Goal: Task Accomplishment & Management: Manage account settings

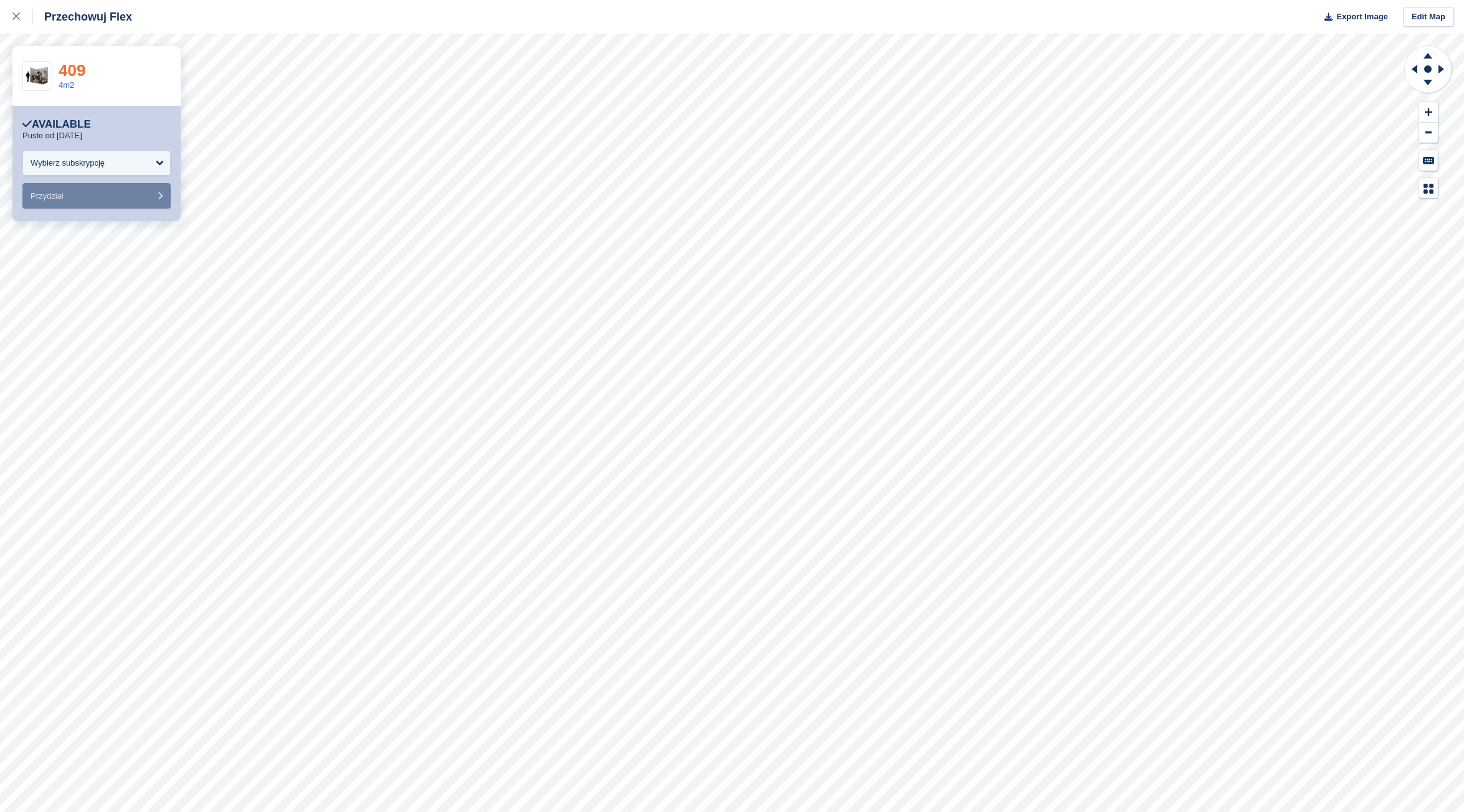
click at [70, 72] on link "409" at bounding box center [72, 70] width 27 height 19
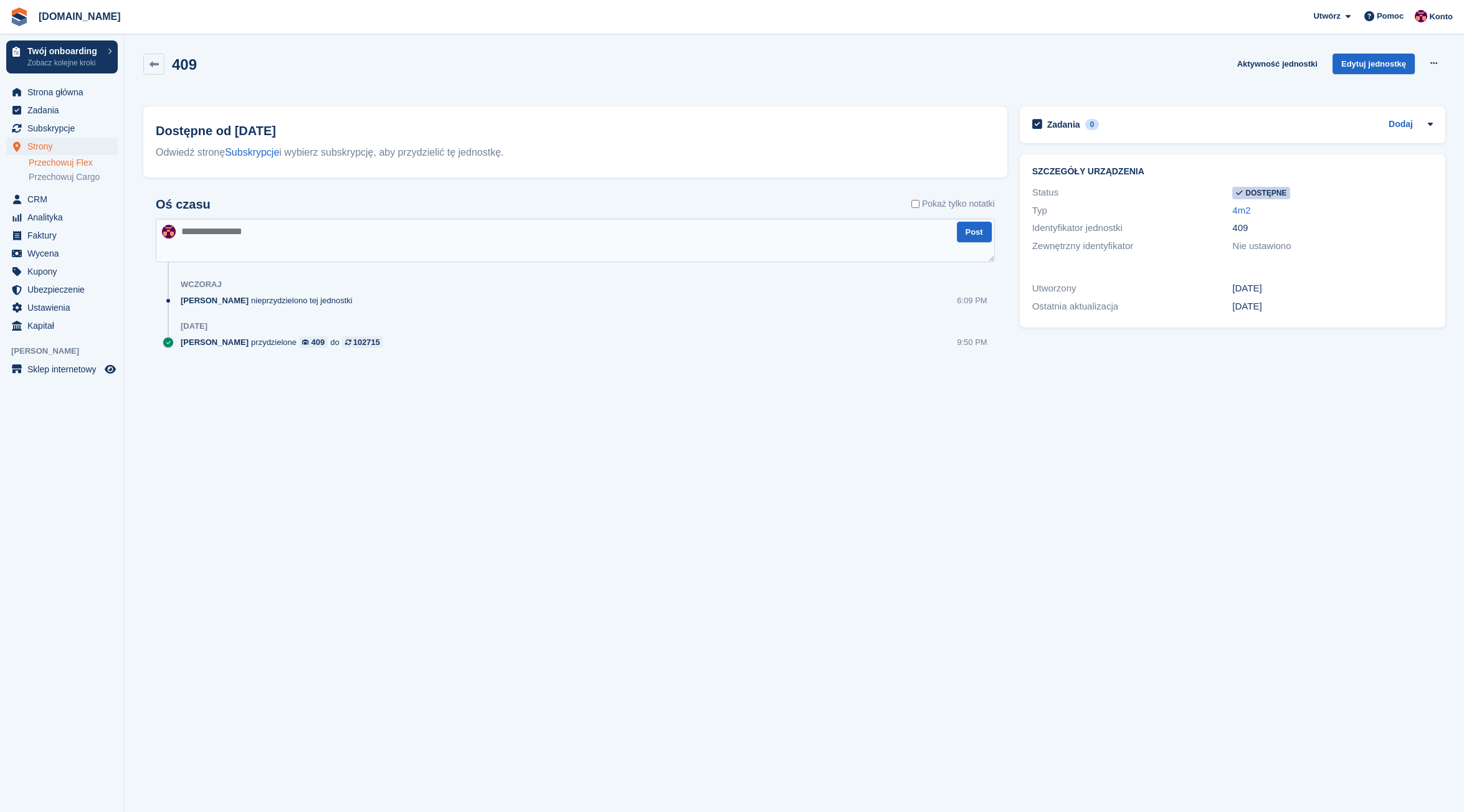
click at [53, 163] on link "Przechowuj Flex" at bounding box center [73, 163] width 89 height 12
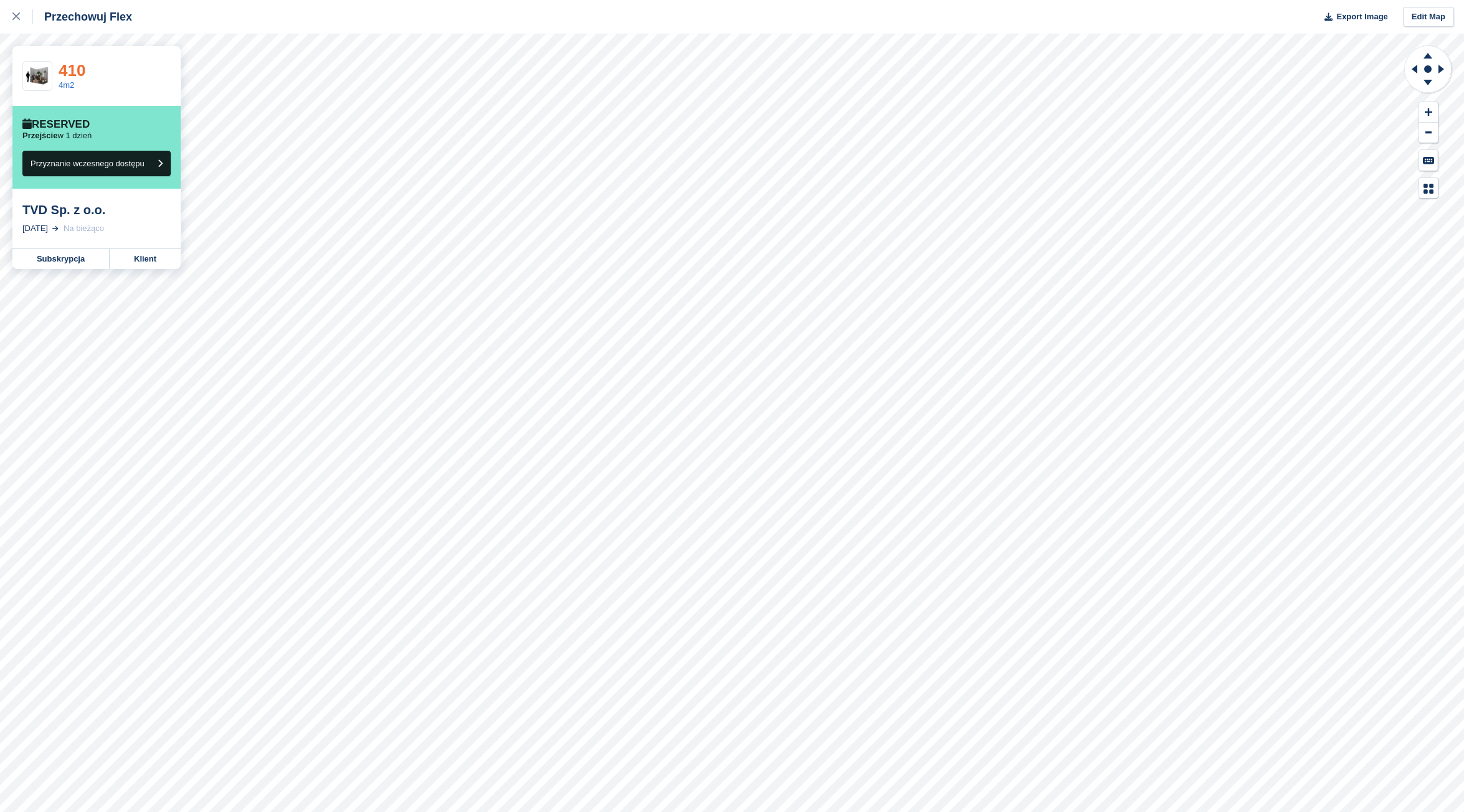
click at [68, 71] on link "410" at bounding box center [72, 70] width 27 height 19
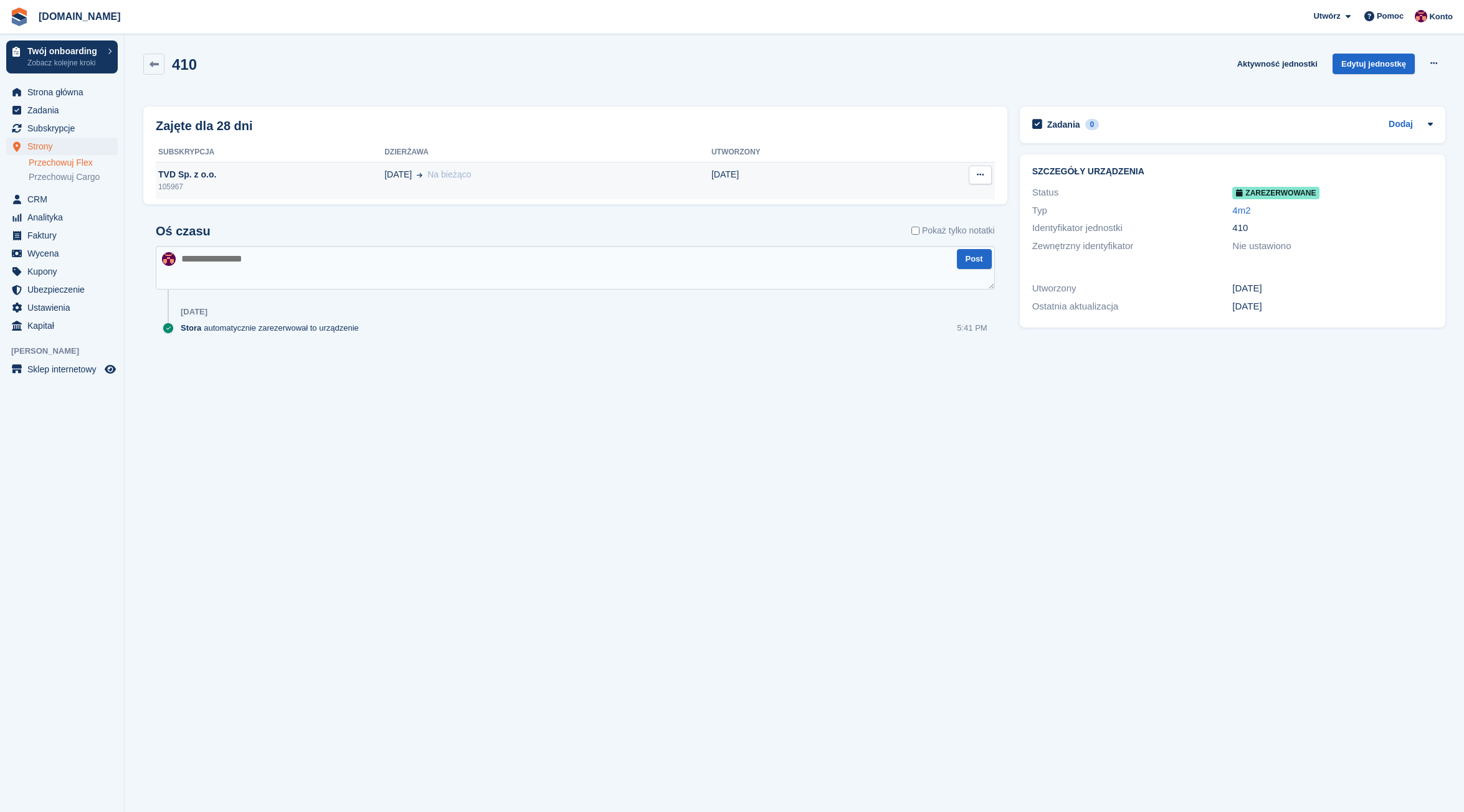
click at [212, 181] on td "TVD Sp. z o.o. 105967" at bounding box center [270, 181] width 229 height 38
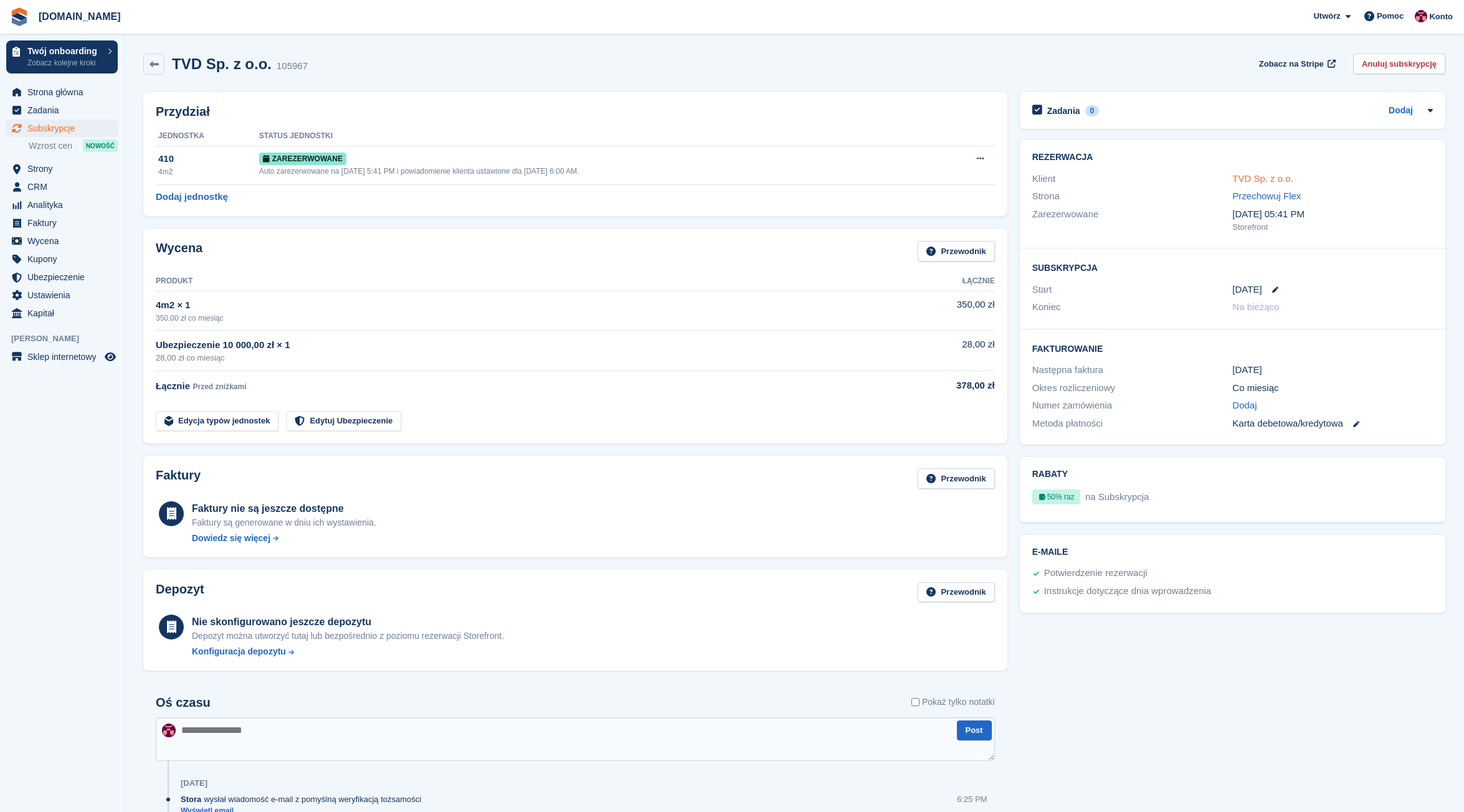
click at [1243, 183] on link "TVD Sp. z o.o." at bounding box center [1262, 178] width 61 height 10
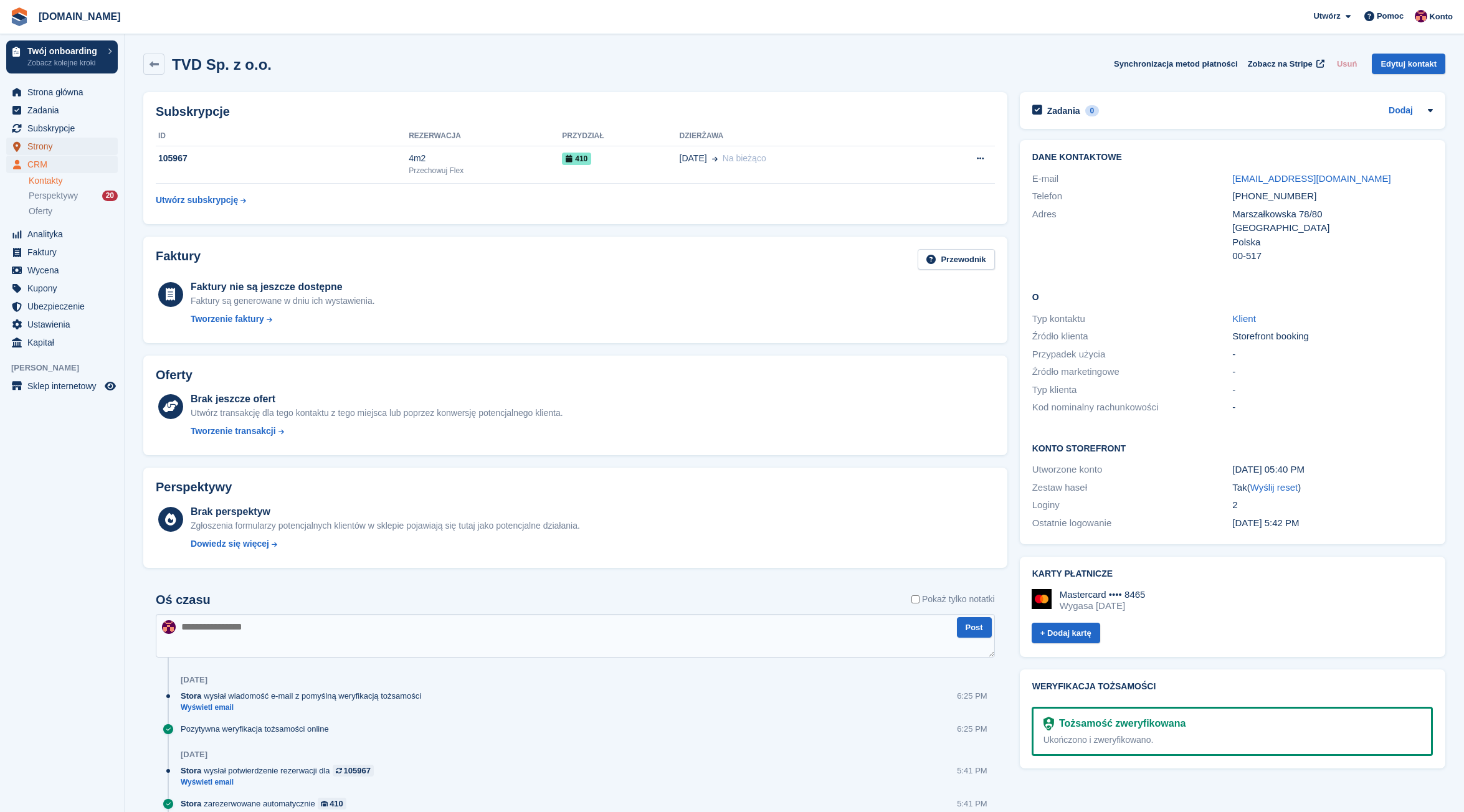
click at [41, 146] on span "Strony" at bounding box center [64, 146] width 75 height 17
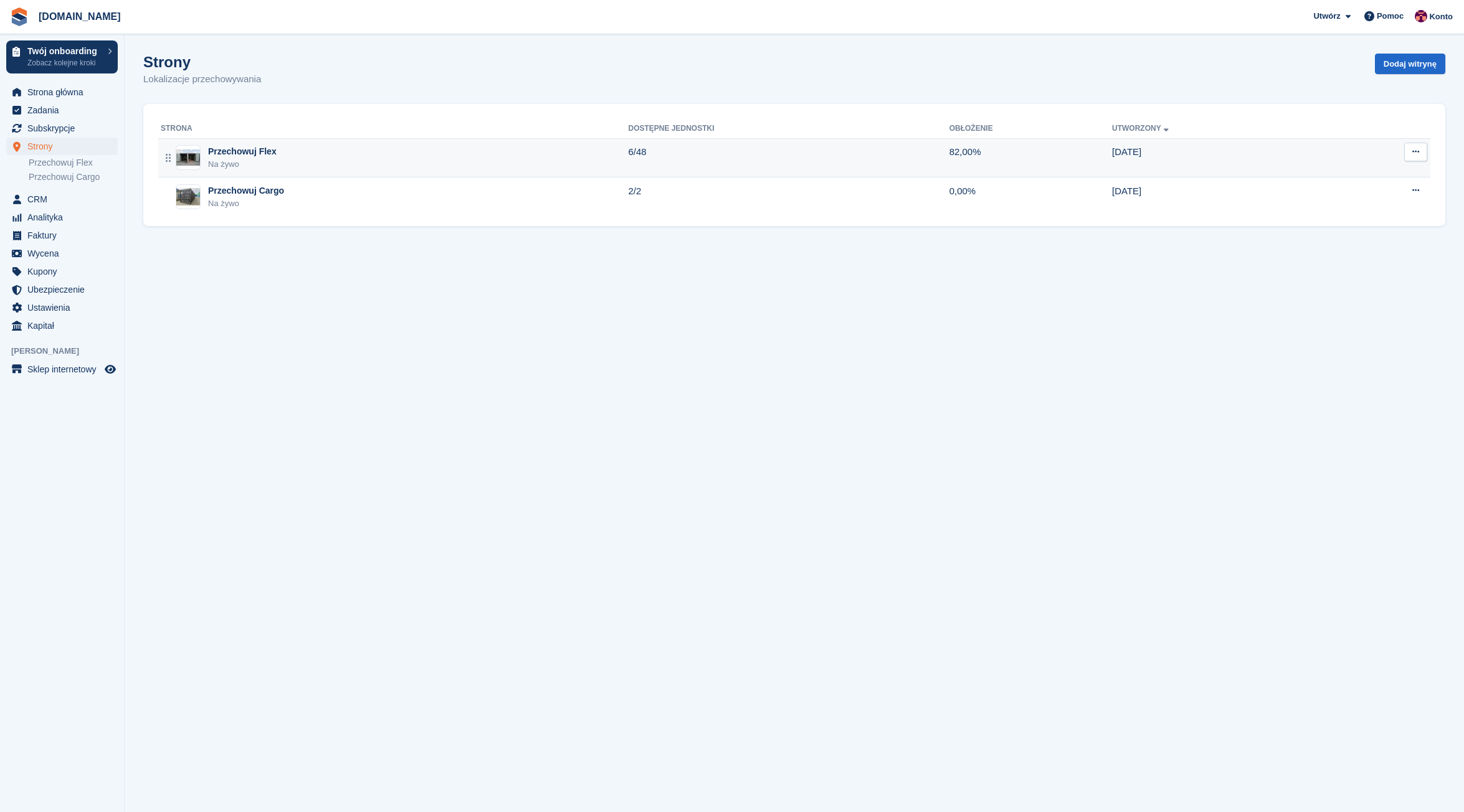
click at [246, 151] on div "Przechowuj Flex" at bounding box center [242, 151] width 68 height 13
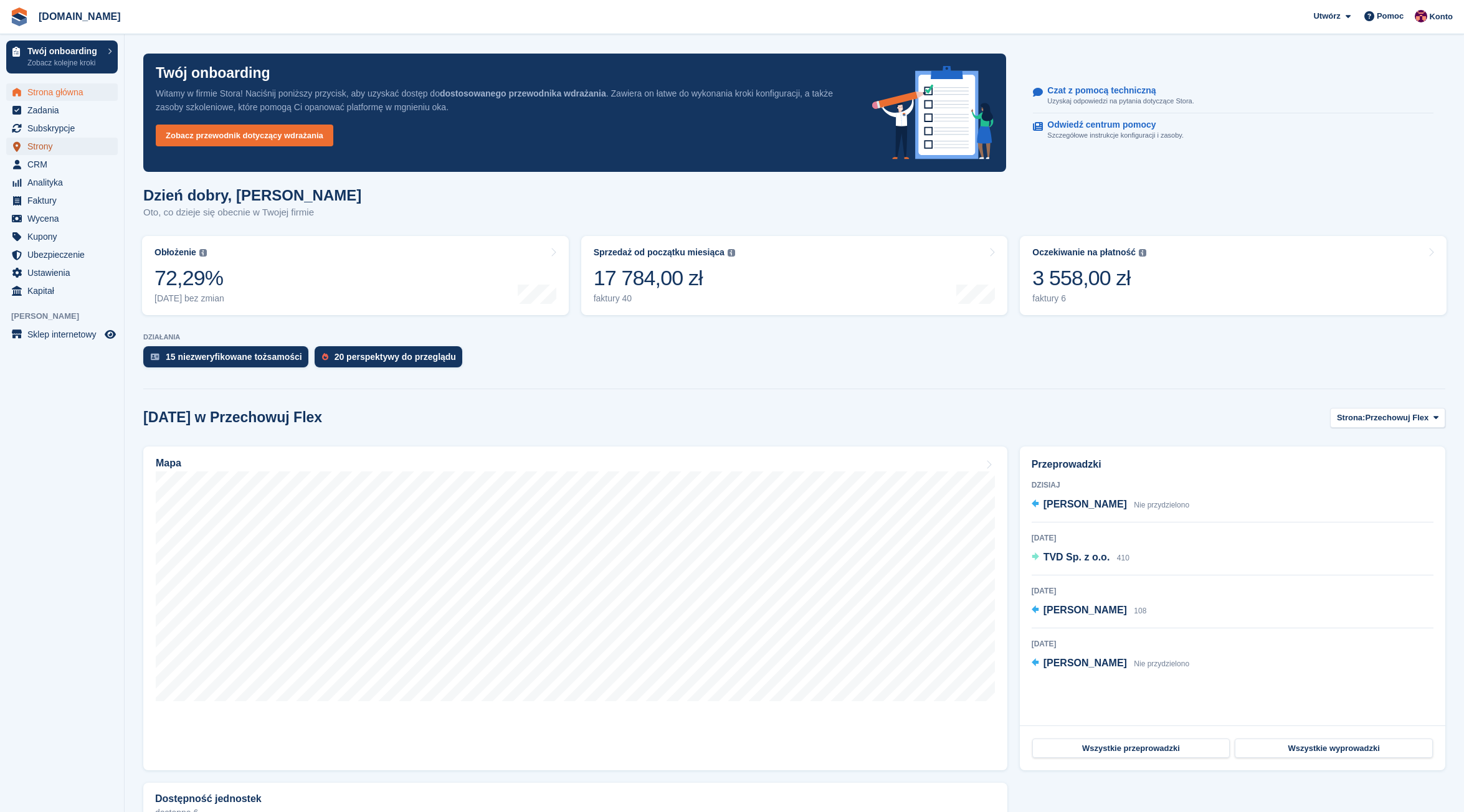
click at [51, 149] on span "Strony" at bounding box center [64, 146] width 75 height 17
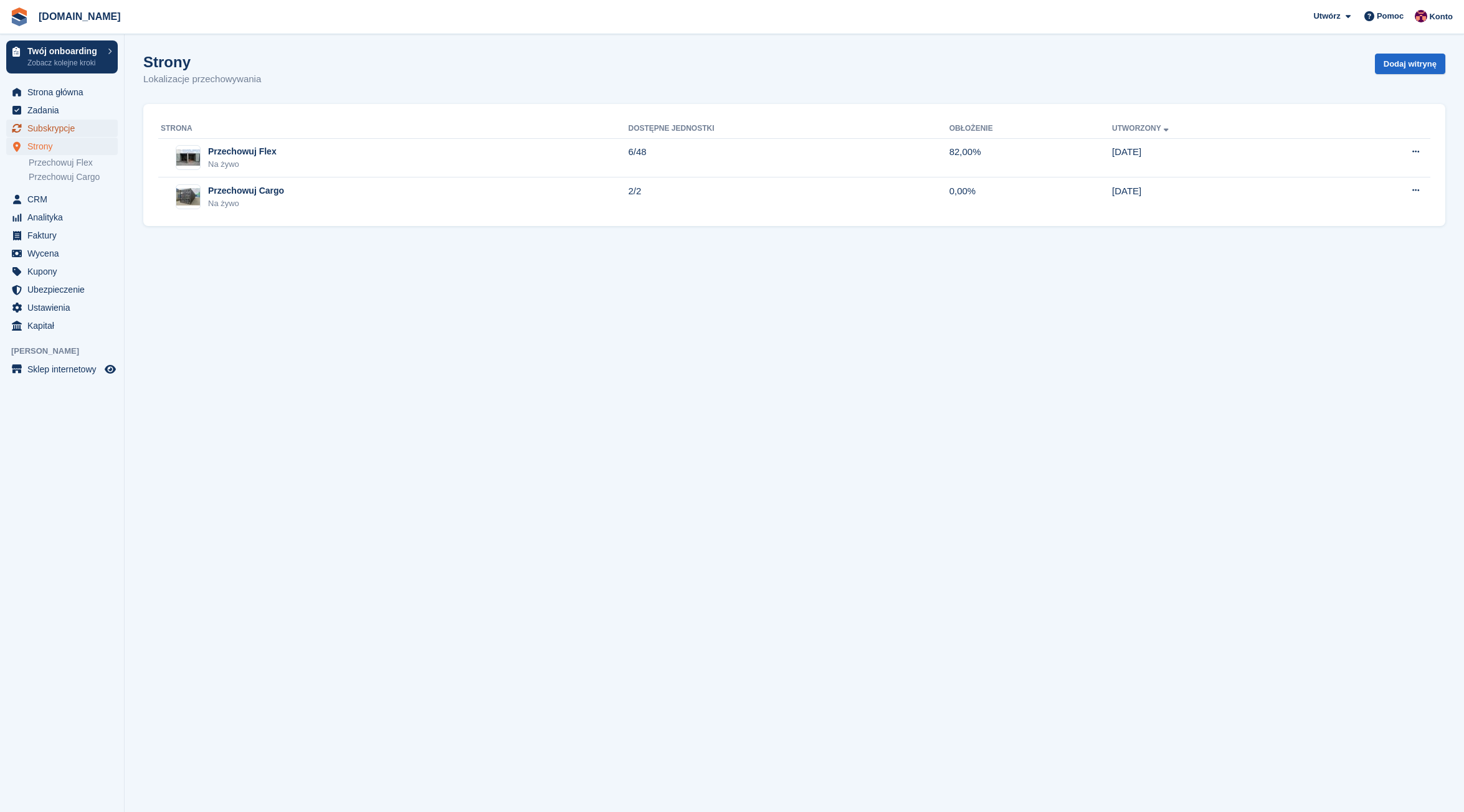
click at [50, 128] on span "Subskrypcje" at bounding box center [64, 128] width 75 height 17
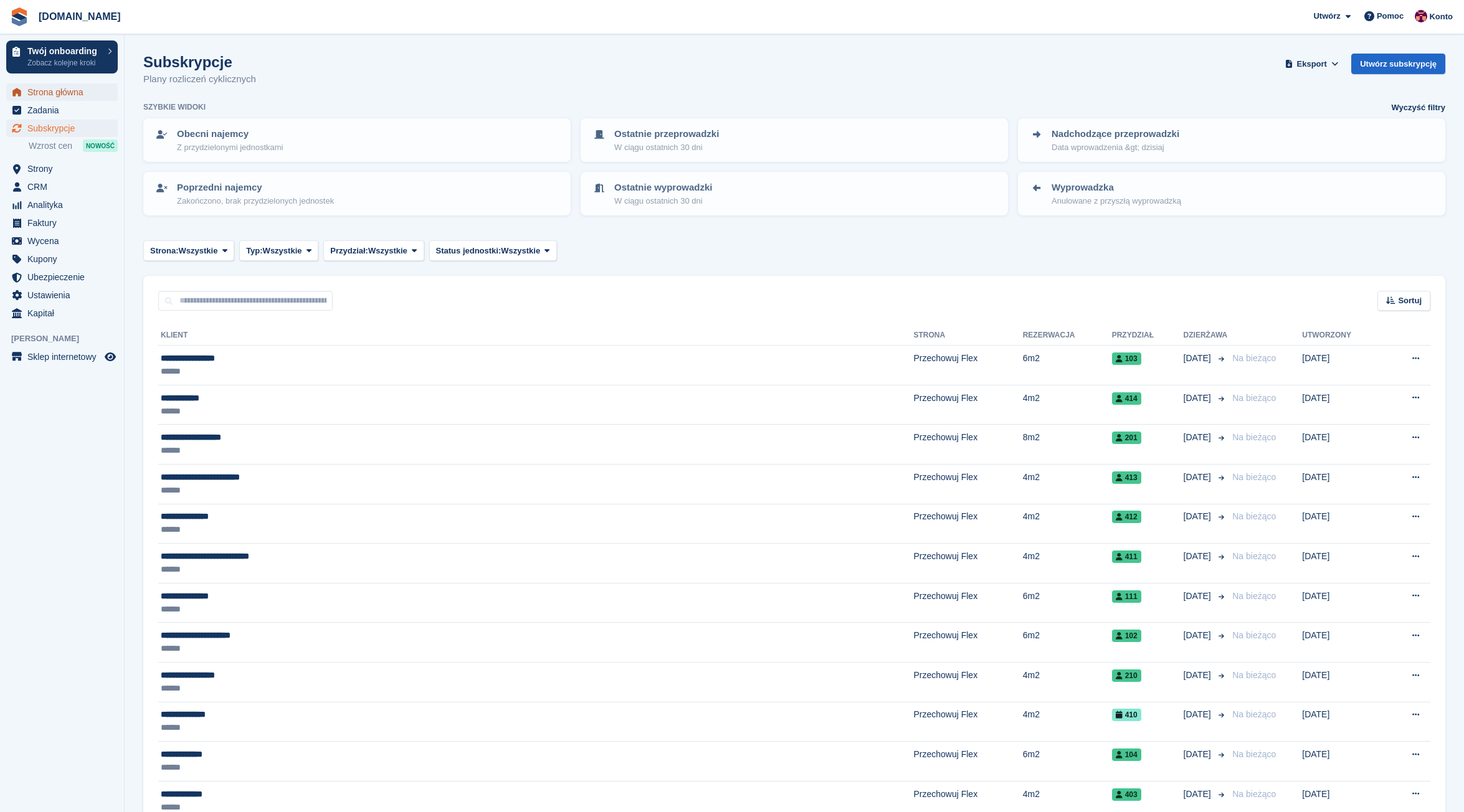
click at [77, 90] on span "Strona główna" at bounding box center [64, 92] width 75 height 17
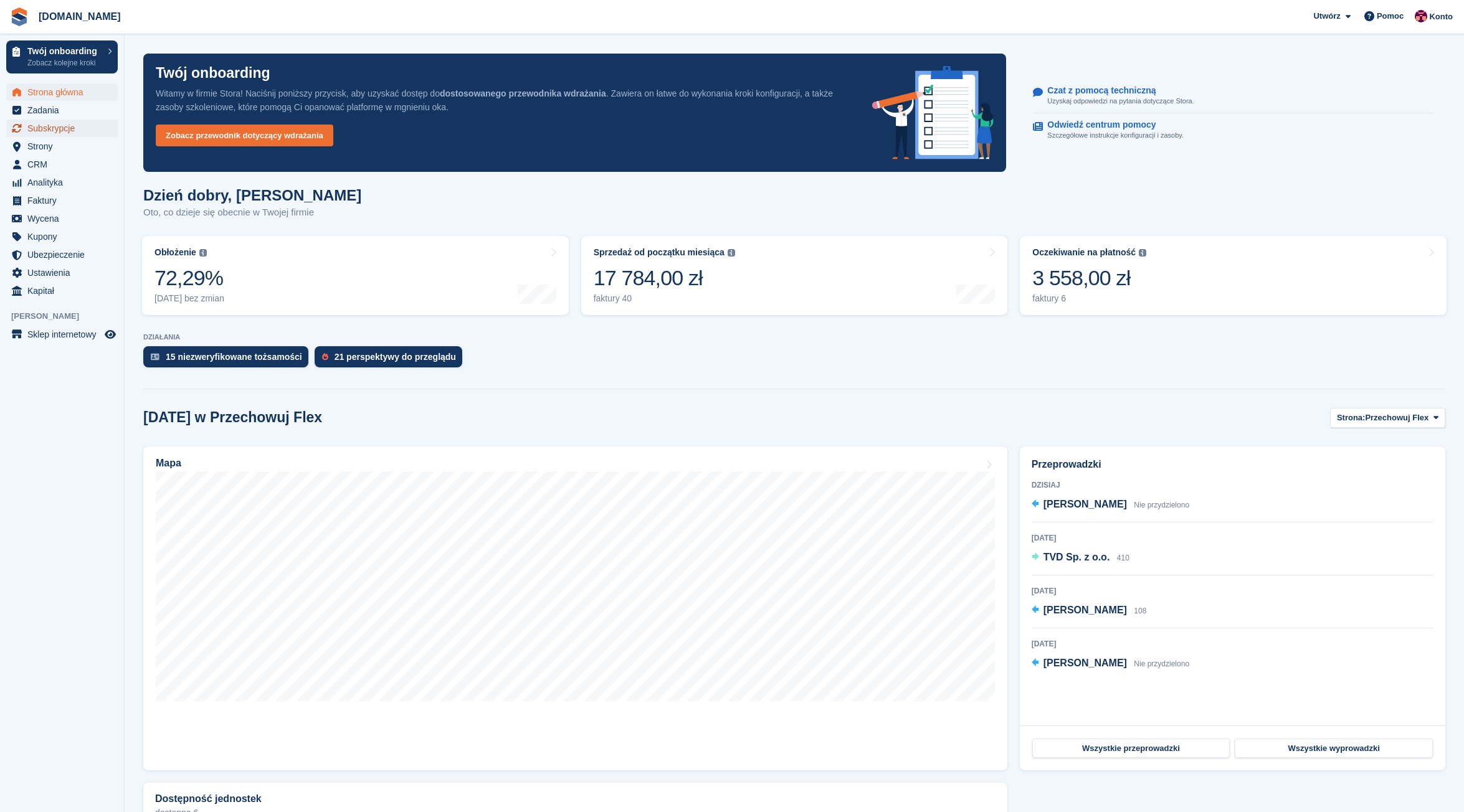
click at [52, 128] on span "Subskrypcje" at bounding box center [64, 128] width 75 height 17
